Goal: Information Seeking & Learning: Learn about a topic

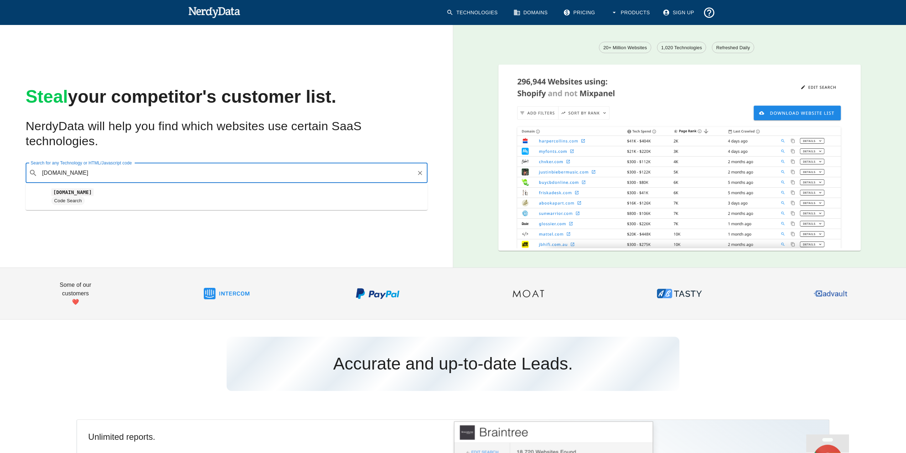
click at [119, 178] on input "[DOMAIN_NAME]" at bounding box center [227, 173] width 374 height 14
click at [97, 201] on span "Code Search" at bounding box center [236, 200] width 371 height 9
type input "[DOMAIN_NAME]"
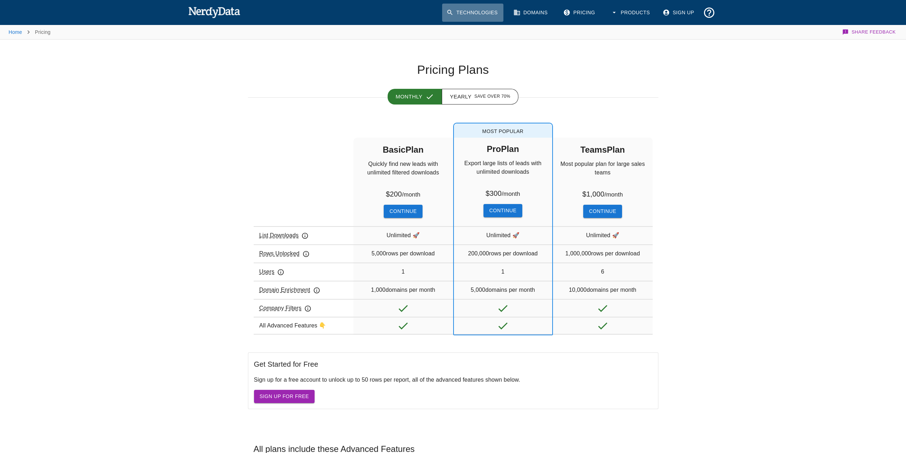
click at [499, 16] on link "Technologies" at bounding box center [472, 13] width 61 height 18
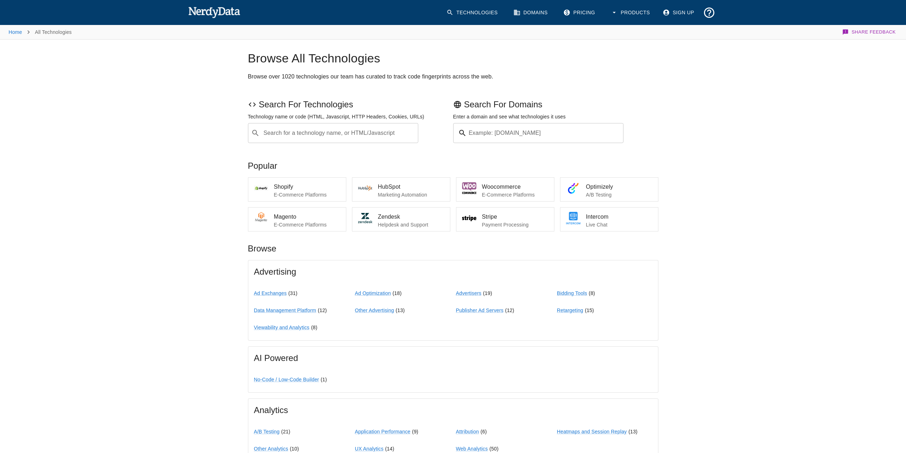
click at [385, 138] on input "Search for a technology name, or HTML/Javascript" at bounding box center [339, 133] width 153 height 14
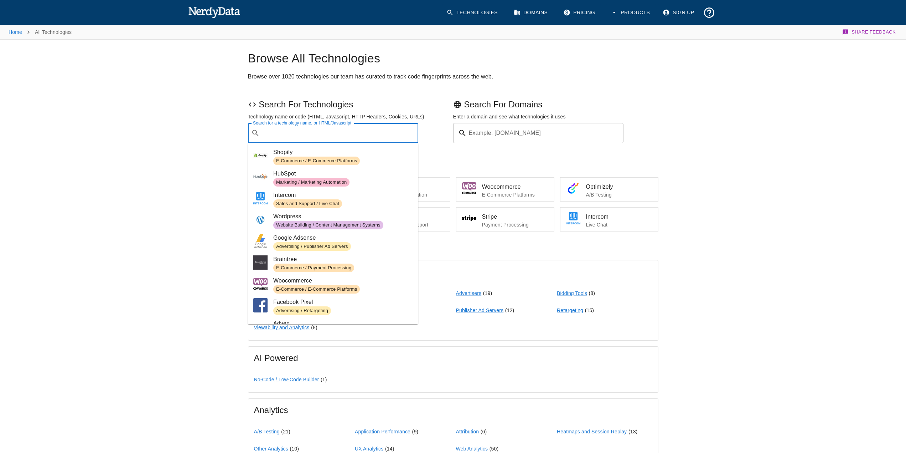
paste input "[DOMAIN_NAME]"
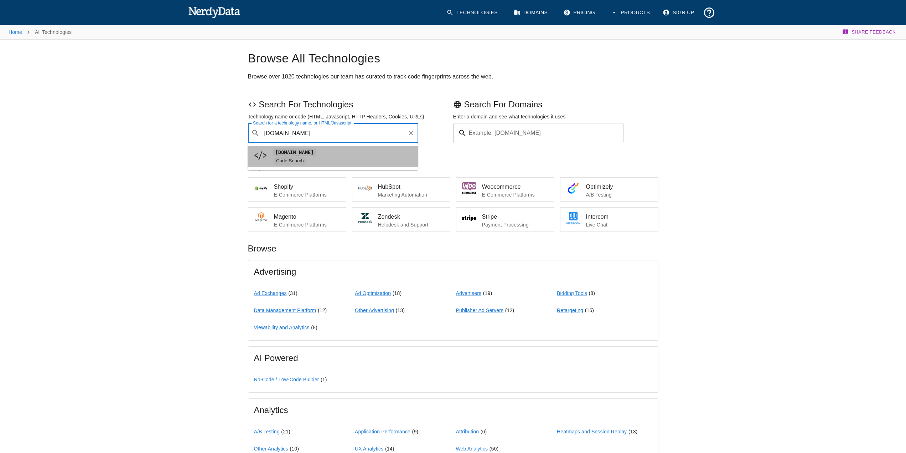
click at [308, 158] on span "Code Search" at bounding box center [342, 160] width 139 height 9
type input "[DOMAIN_NAME]"
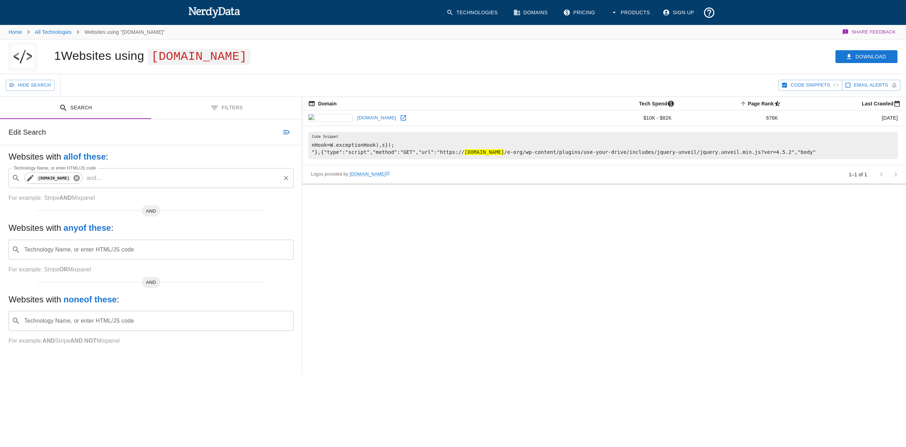
click at [73, 180] on icon at bounding box center [76, 178] width 6 height 6
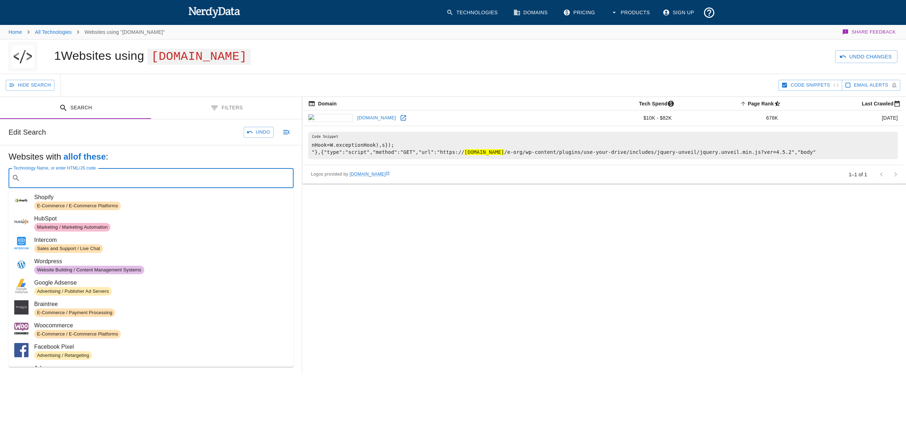
click at [70, 180] on input "Technology Name, or enter HTML/JS code" at bounding box center [156, 178] width 267 height 14
paste input "Domain is for sale: [EMAIL_ADDRESS][DOMAIN_NAME]"
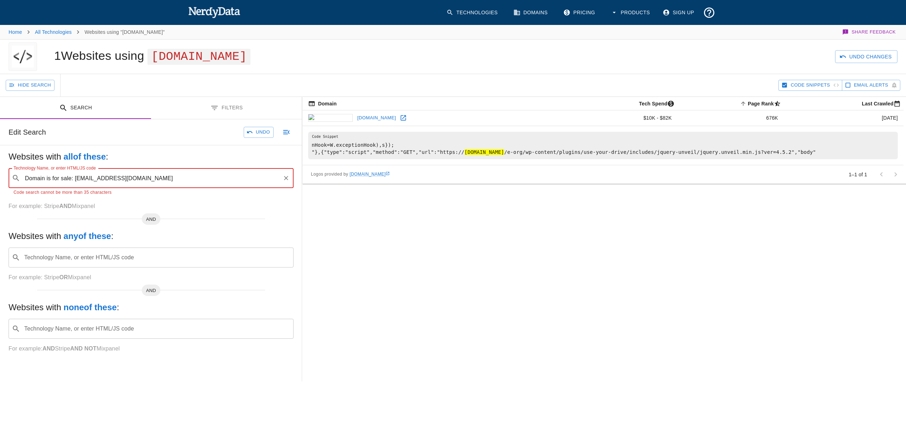
click at [76, 180] on input "Domain is for sale: [EMAIL_ADDRESS][DOMAIN_NAME]" at bounding box center [151, 178] width 257 height 14
drag, startPoint x: 75, startPoint y: 180, endPoint x: -23, endPoint y: 189, distance: 98.4
click at [0, 189] on html "Technologies Domains Pricing Products Sign Up Home All Technologies Websites us…" at bounding box center [453, 275] width 906 height 550
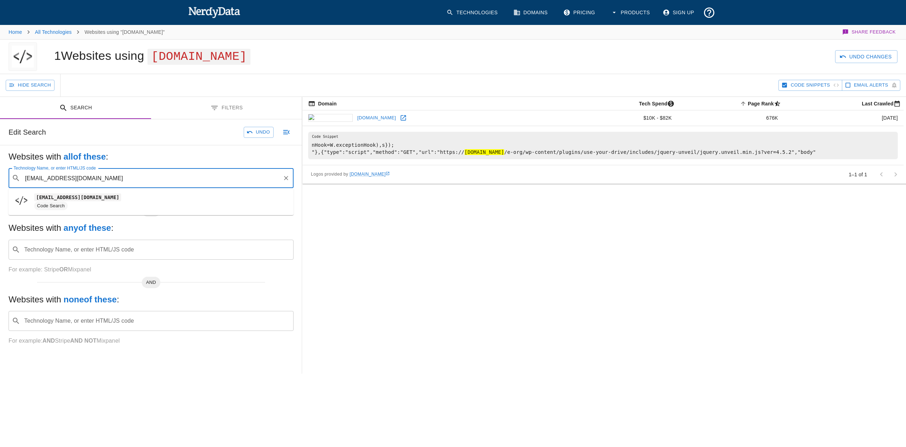
click at [80, 195] on code "[EMAIL_ADDRESS][DOMAIN_NAME]" at bounding box center [77, 197] width 87 height 7
type input "[EMAIL_ADDRESS][DOMAIN_NAME]"
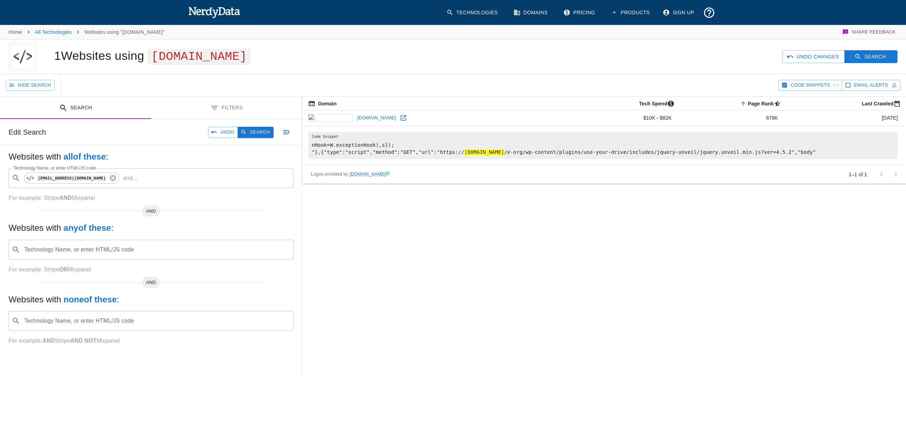
click at [267, 131] on button "Search" at bounding box center [256, 132] width 36 height 11
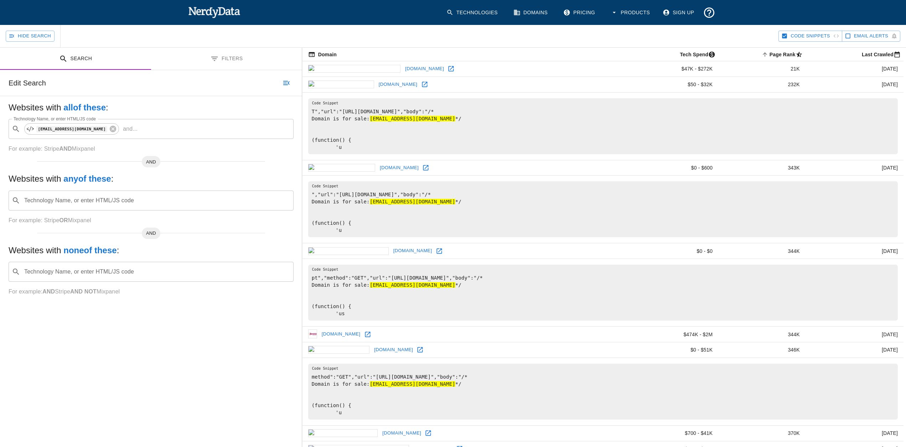
scroll to position [36, 0]
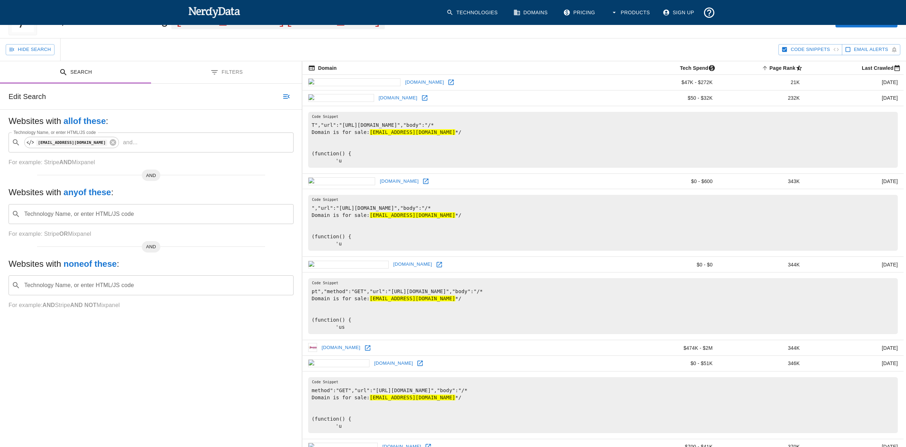
click at [515, 96] on td "[DOMAIN_NAME]" at bounding box center [465, 98] width 324 height 16
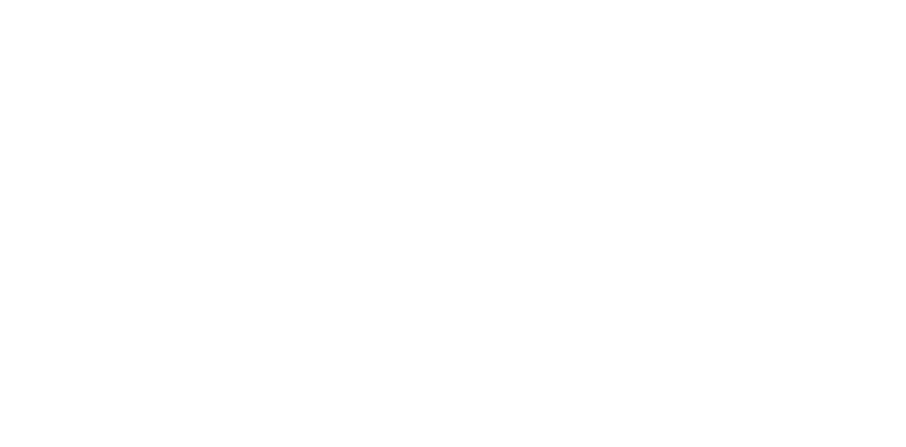
scroll to position [1141, 0]
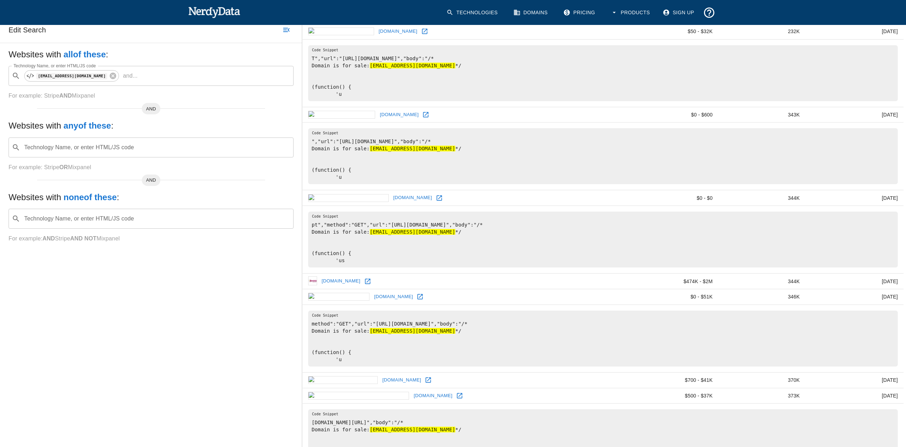
scroll to position [0, 0]
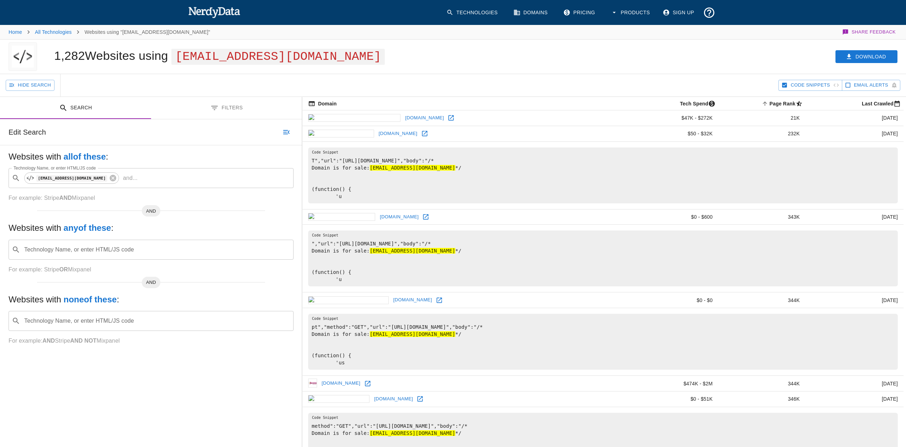
click at [627, 131] on td "$50 - $32K" at bounding box center [673, 134] width 92 height 16
click at [198, 102] on button "Filters" at bounding box center [226, 108] width 151 height 22
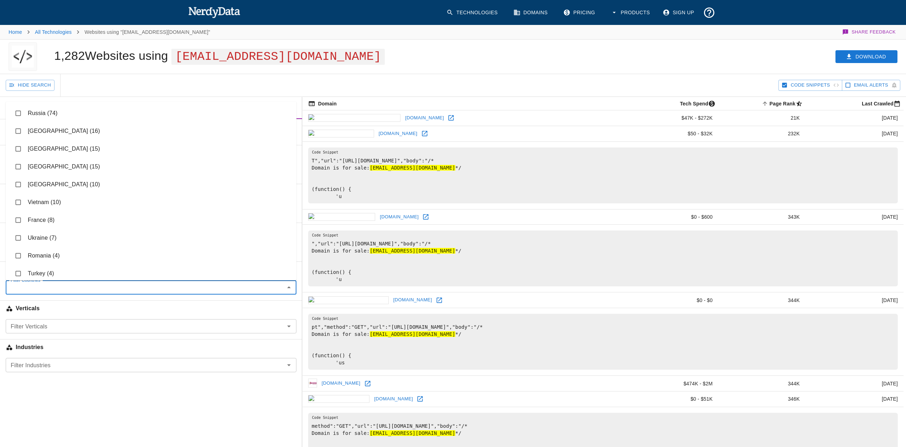
click at [8, 286] on input "Filter Countries" at bounding box center [145, 288] width 275 height 10
click at [60, 219] on li "Norway (1)" at bounding box center [151, 220] width 291 height 18
checkbox input "true"
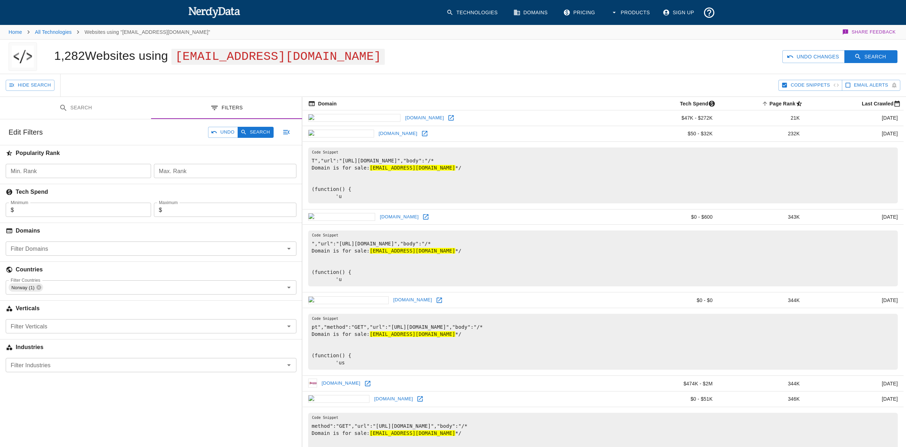
click at [414, 127] on td "[DOMAIN_NAME]" at bounding box center [465, 134] width 324 height 16
click at [253, 134] on button "Search" at bounding box center [256, 132] width 36 height 11
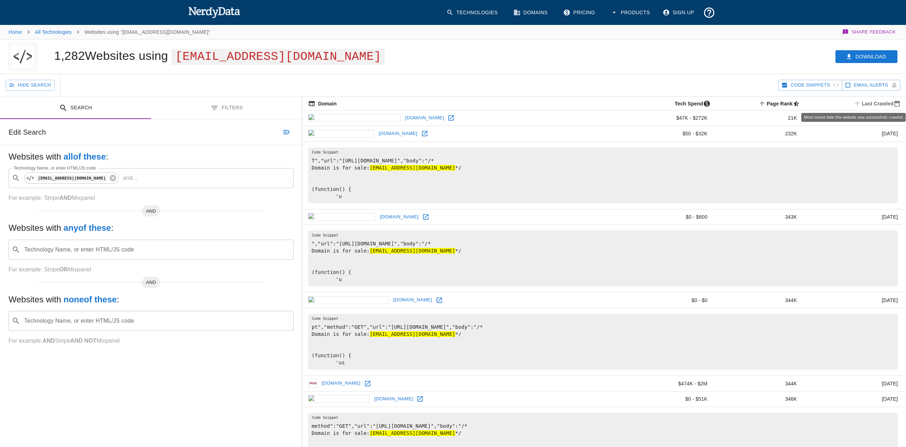
click at [882, 106] on span "Last Crawled" at bounding box center [878, 103] width 51 height 9
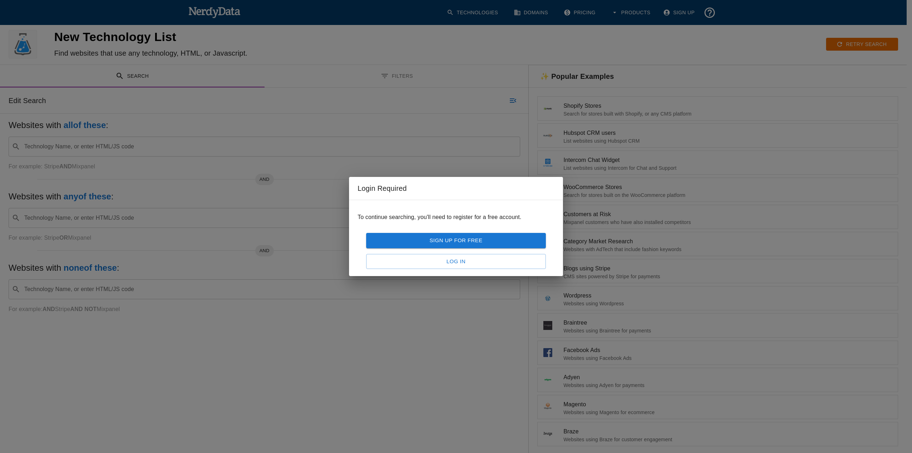
click at [509, 140] on div "Login Required To continue searching, you'll need to register for a free accoun…" at bounding box center [456, 226] width 912 height 453
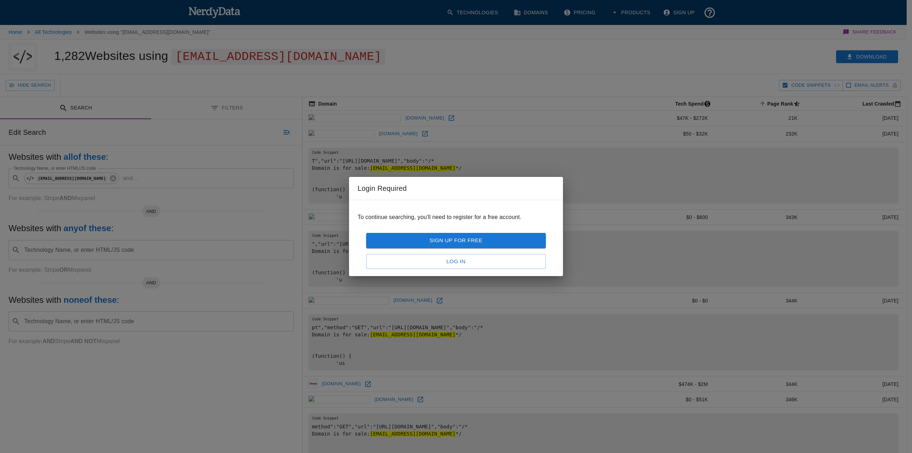
click at [475, 120] on div "Login Required To continue searching, you'll need to register for a free accoun…" at bounding box center [456, 226] width 912 height 453
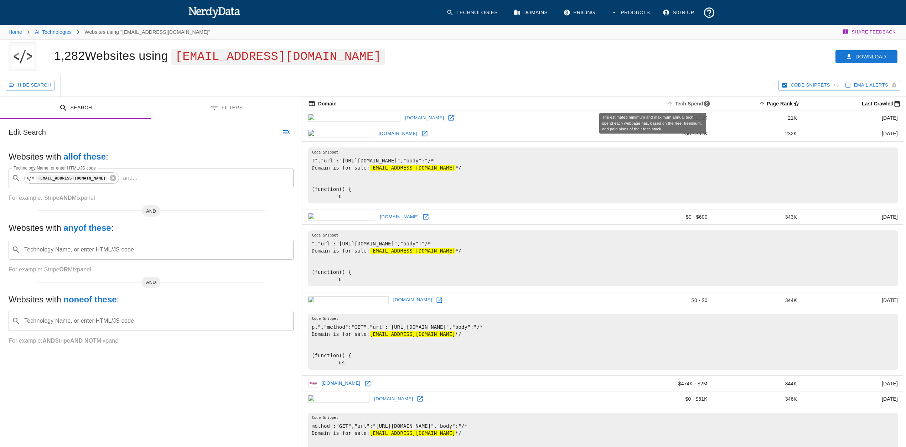
click at [666, 102] on span "Tech Spend" at bounding box center [690, 103] width 48 height 9
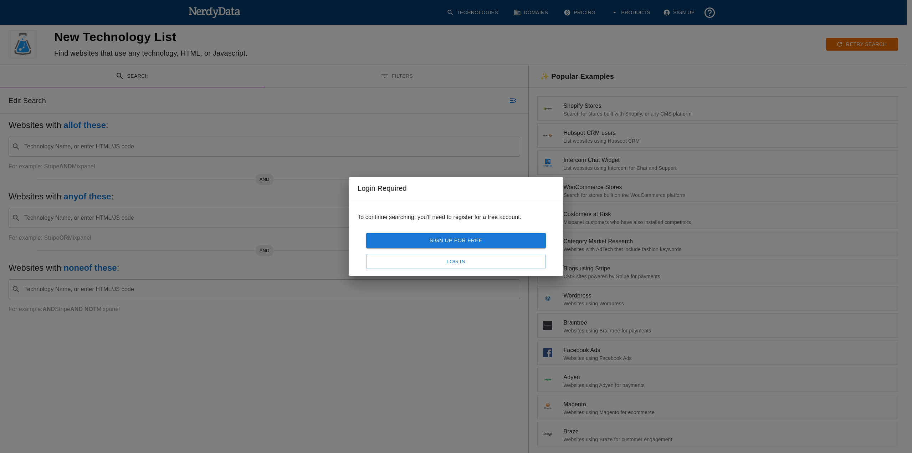
click at [594, 128] on div "Login Required To continue searching, you'll need to register for a free accoun…" at bounding box center [456, 226] width 912 height 453
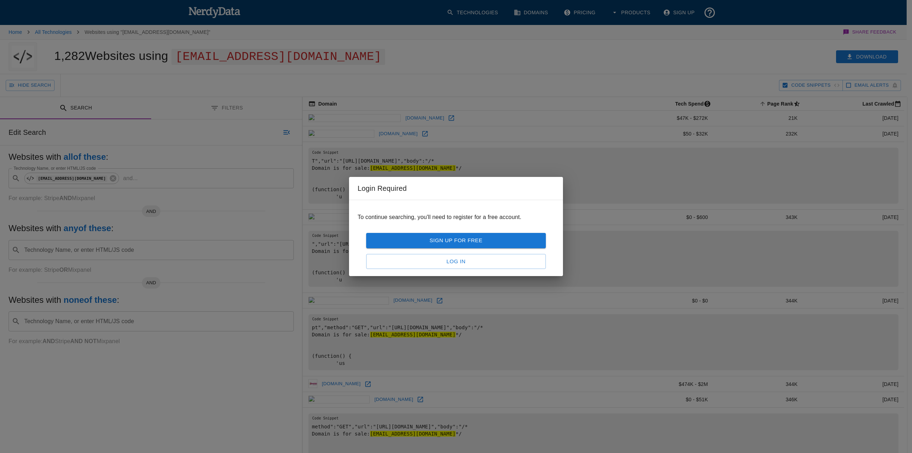
click at [603, 125] on div "Login Required To continue searching, you'll need to register for a free accoun…" at bounding box center [456, 226] width 912 height 453
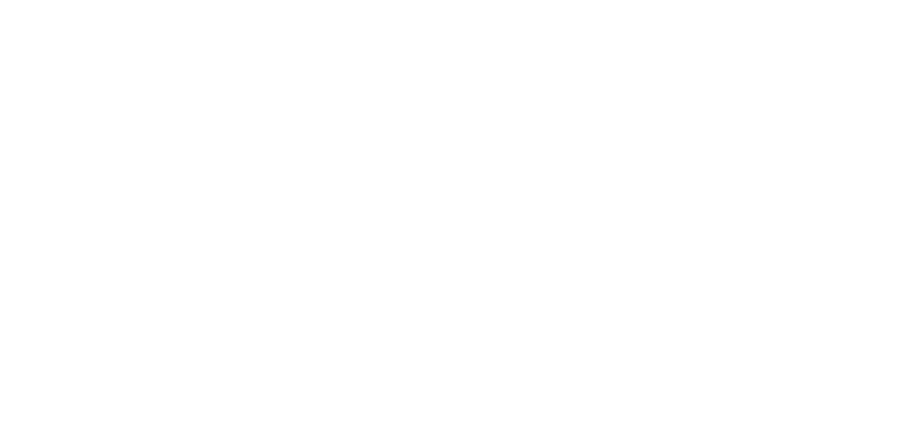
scroll to position [2183, 0]
